Goal: Task Accomplishment & Management: Use online tool/utility

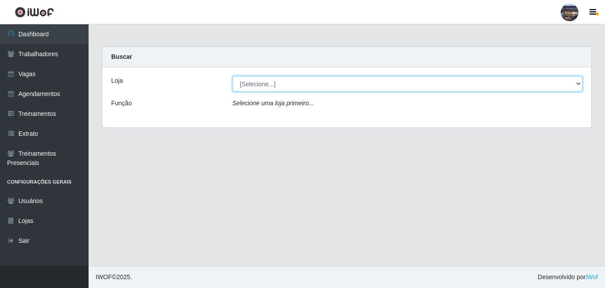
click at [578, 82] on select "[Selecione...] Gostinho da Roça" at bounding box center [408, 84] width 350 height 16
select select "303"
click at [233, 76] on select "[Selecione...] Gostinho da Roça" at bounding box center [408, 84] width 350 height 16
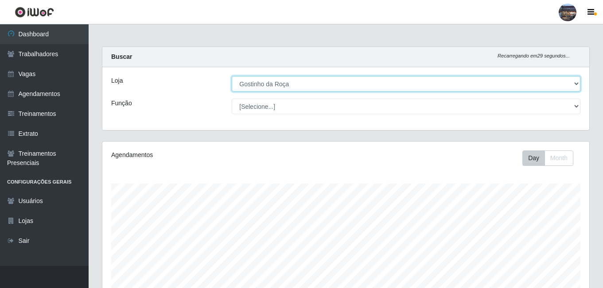
scroll to position [184, 487]
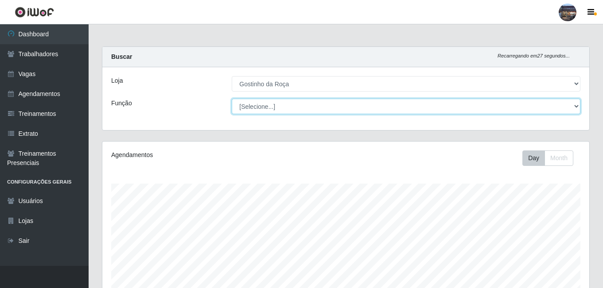
click at [573, 107] on select "[Selecione...] ASG ASG + ASG ++ Embalador Embalador + Embalador ++ Operador de …" at bounding box center [406, 107] width 349 height 16
select select "1"
click at [232, 99] on select "[Selecione...] ASG ASG + ASG ++ Embalador Embalador + Embalador ++ Operador de …" at bounding box center [406, 107] width 349 height 16
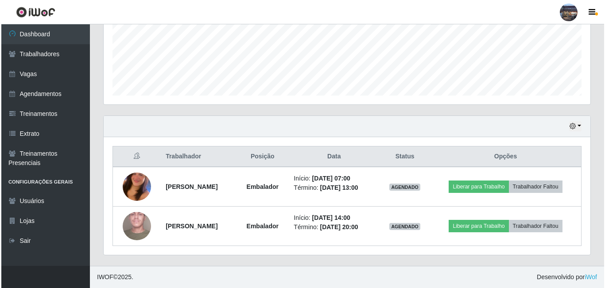
scroll to position [234, 0]
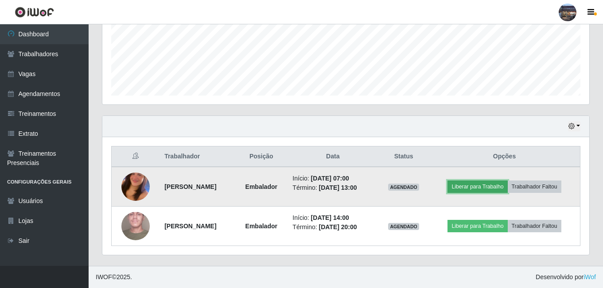
click at [507, 181] on button "Liberar para Trabalho" at bounding box center [477, 187] width 60 height 12
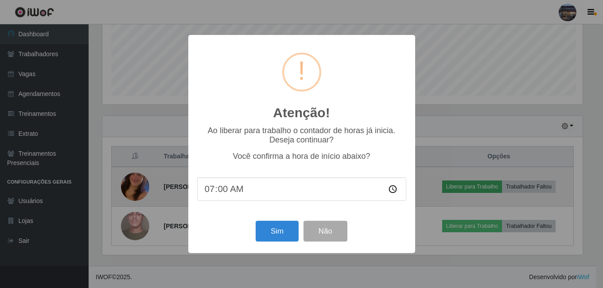
scroll to position [184, 482]
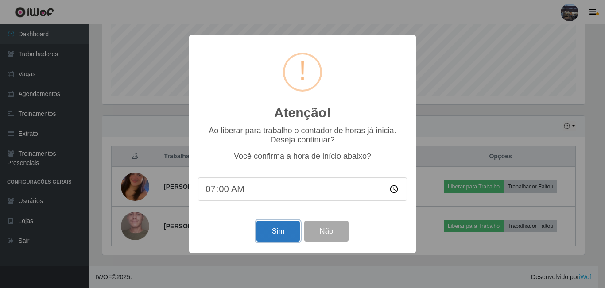
click at [275, 234] on button "Sim" at bounding box center [277, 231] width 43 height 21
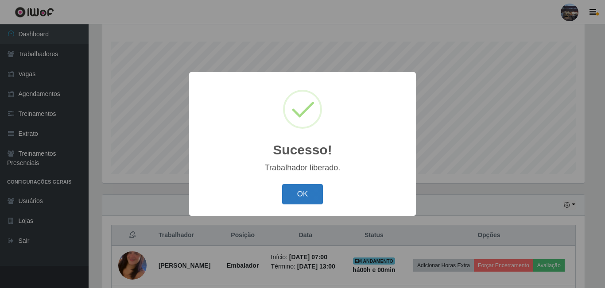
click at [296, 190] on button "OK" at bounding box center [302, 194] width 41 height 21
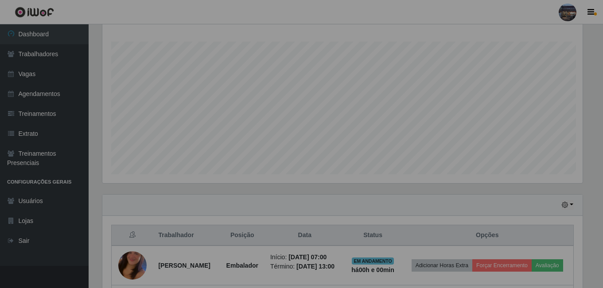
scroll to position [184, 487]
